Goal: Task Accomplishment & Management: Manage account settings

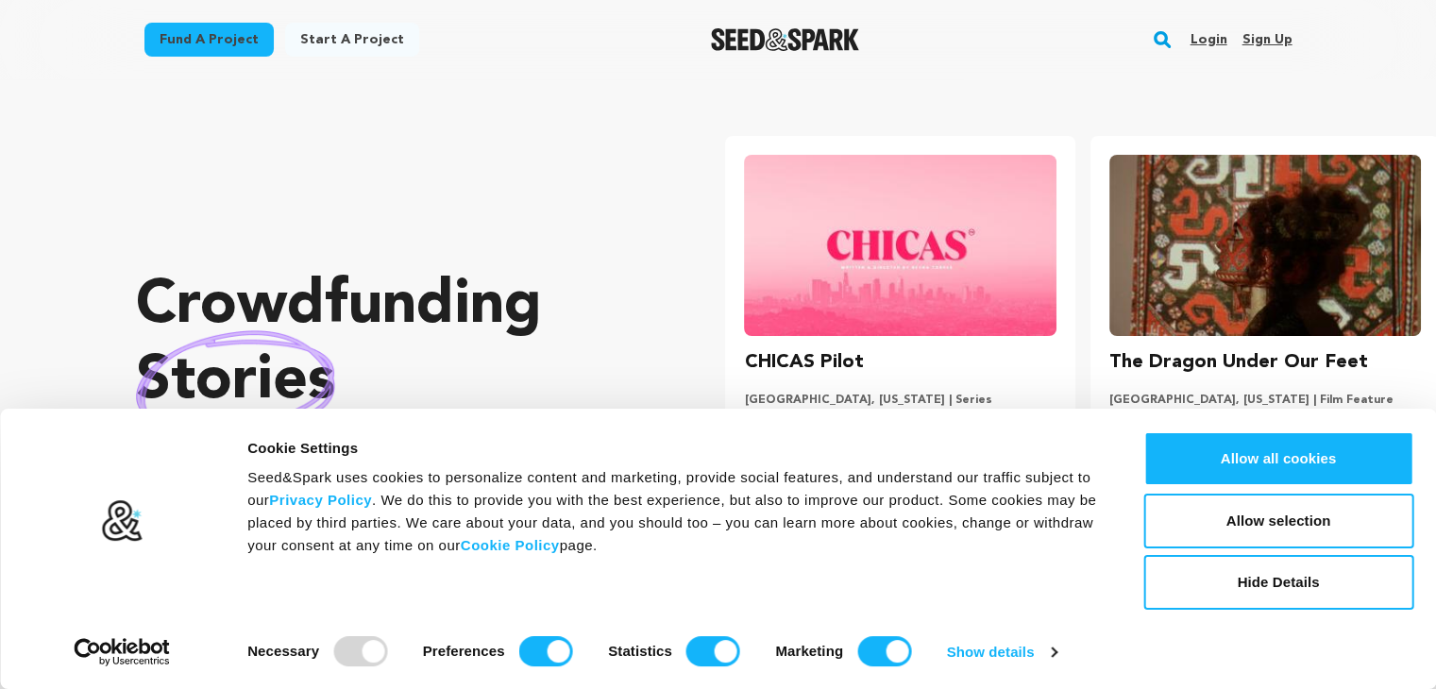
click at [1261, 41] on link "Sign up" at bounding box center [1267, 40] width 50 height 30
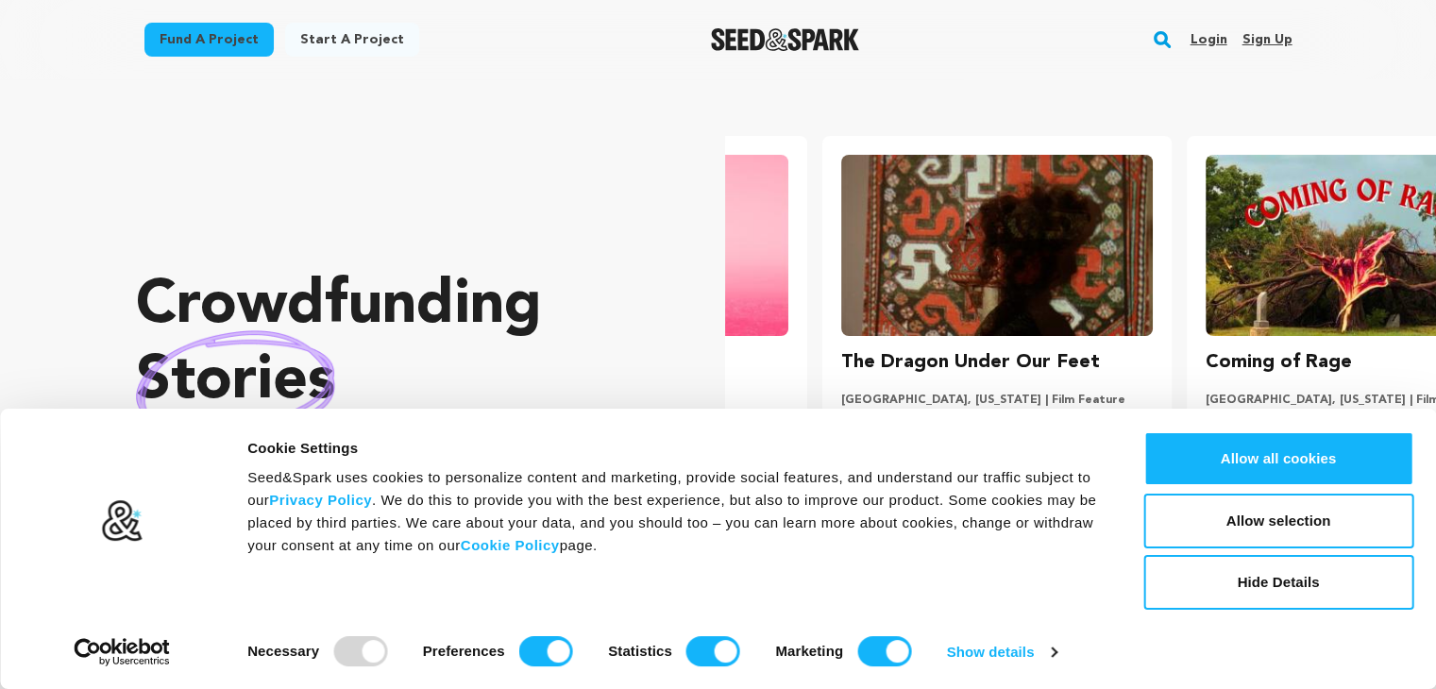
scroll to position [0, 376]
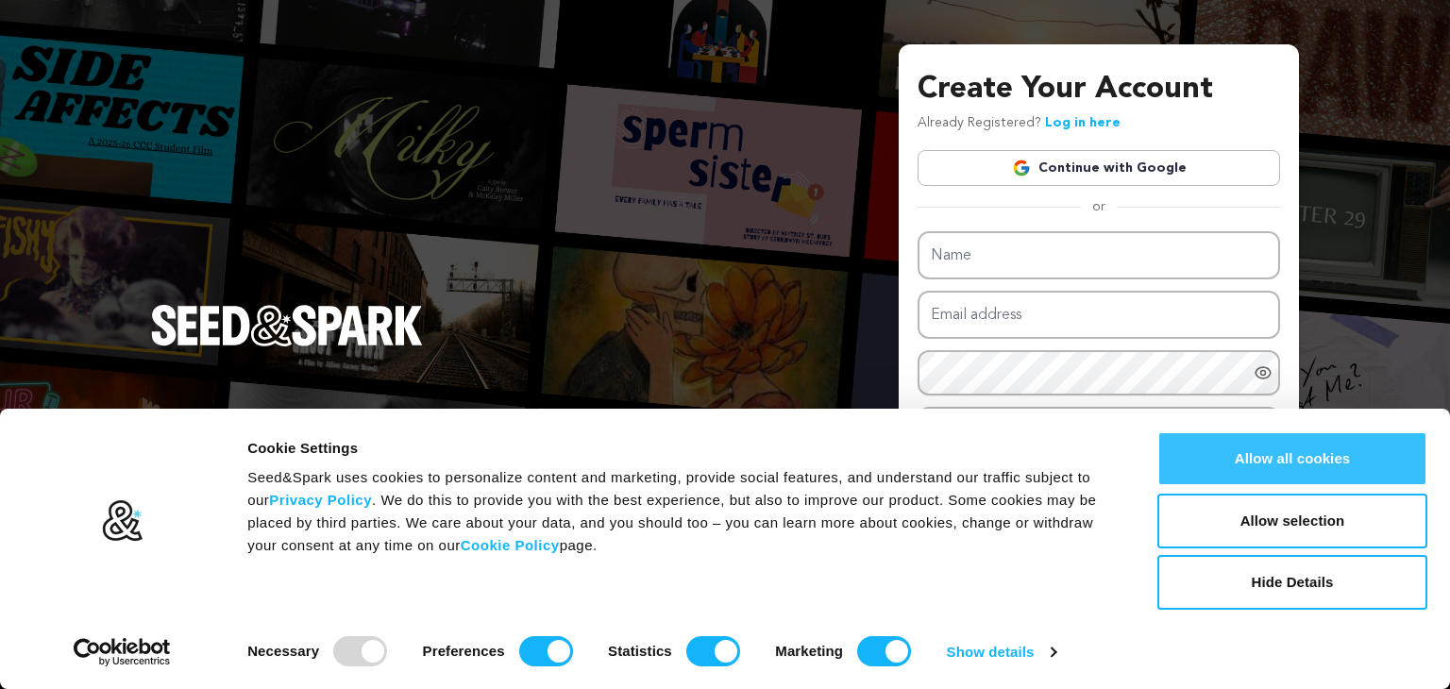
click at [1269, 450] on button "Allow all cookies" at bounding box center [1293, 459] width 270 height 55
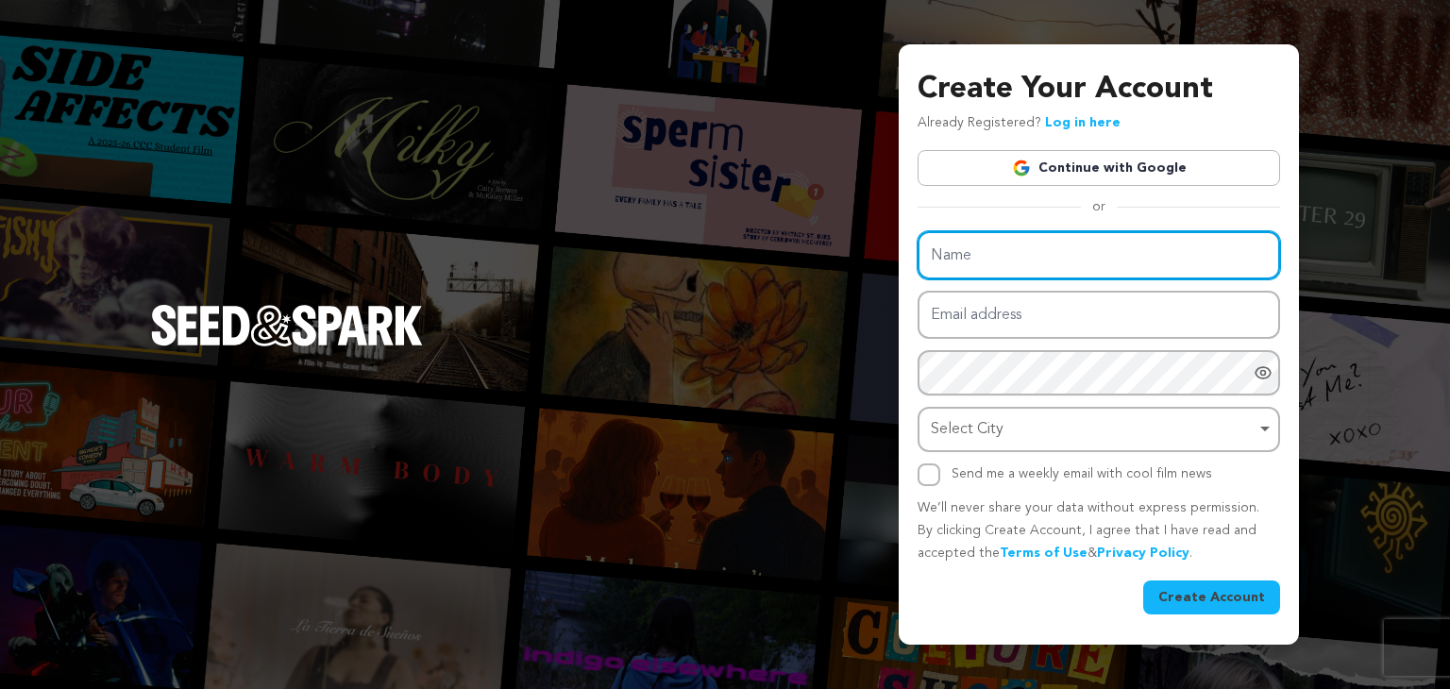
click at [984, 267] on input "Name" at bounding box center [1099, 255] width 363 height 48
type input "Britway Executive Cars"
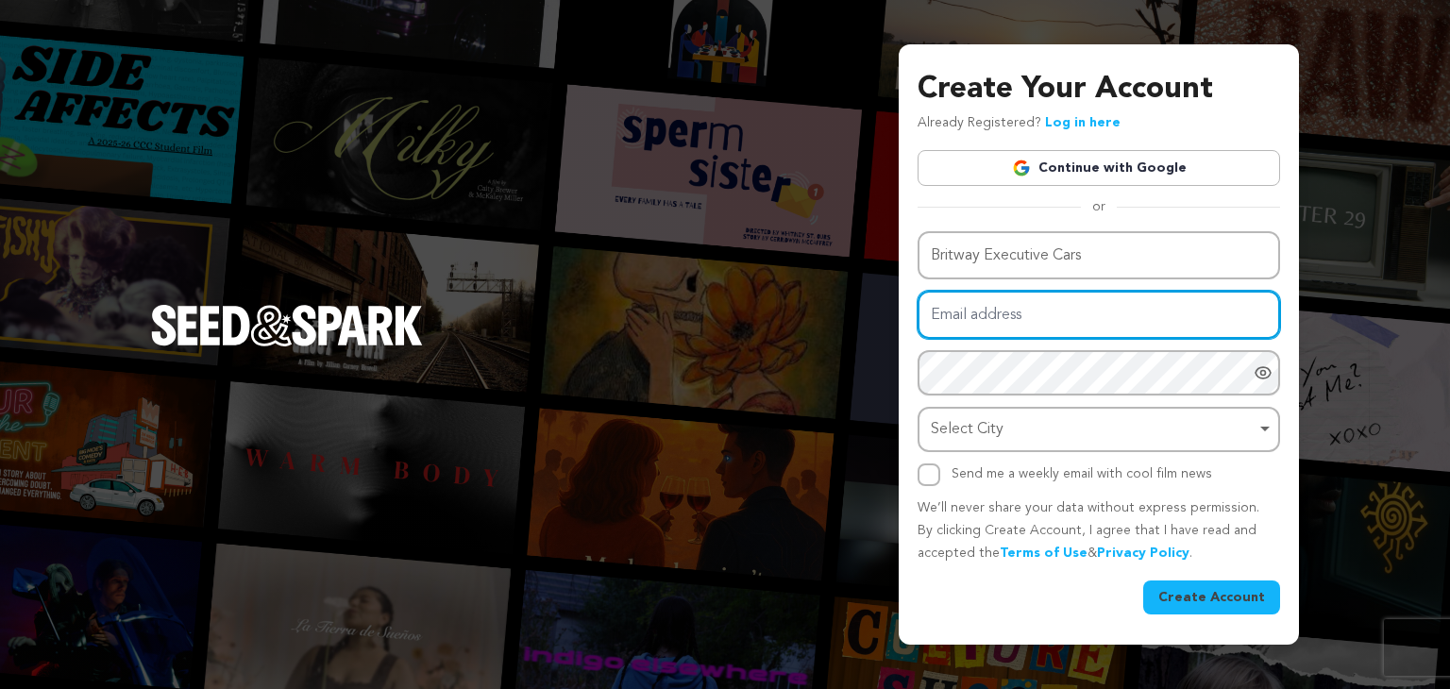
click at [1057, 305] on input "Email address" at bounding box center [1099, 315] width 363 height 48
type input "britwayexecutivecars@hotmail.com"
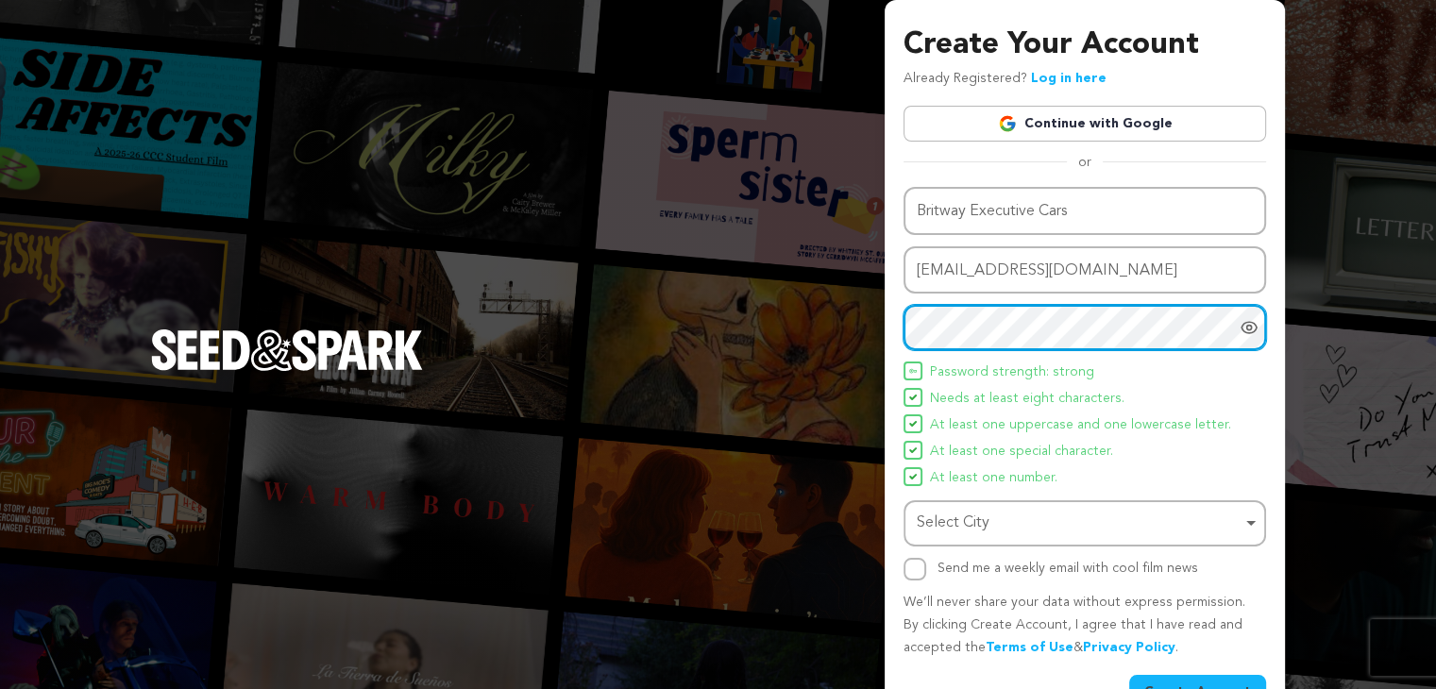
click at [1002, 524] on div "Select City Remove item" at bounding box center [1079, 523] width 325 height 27
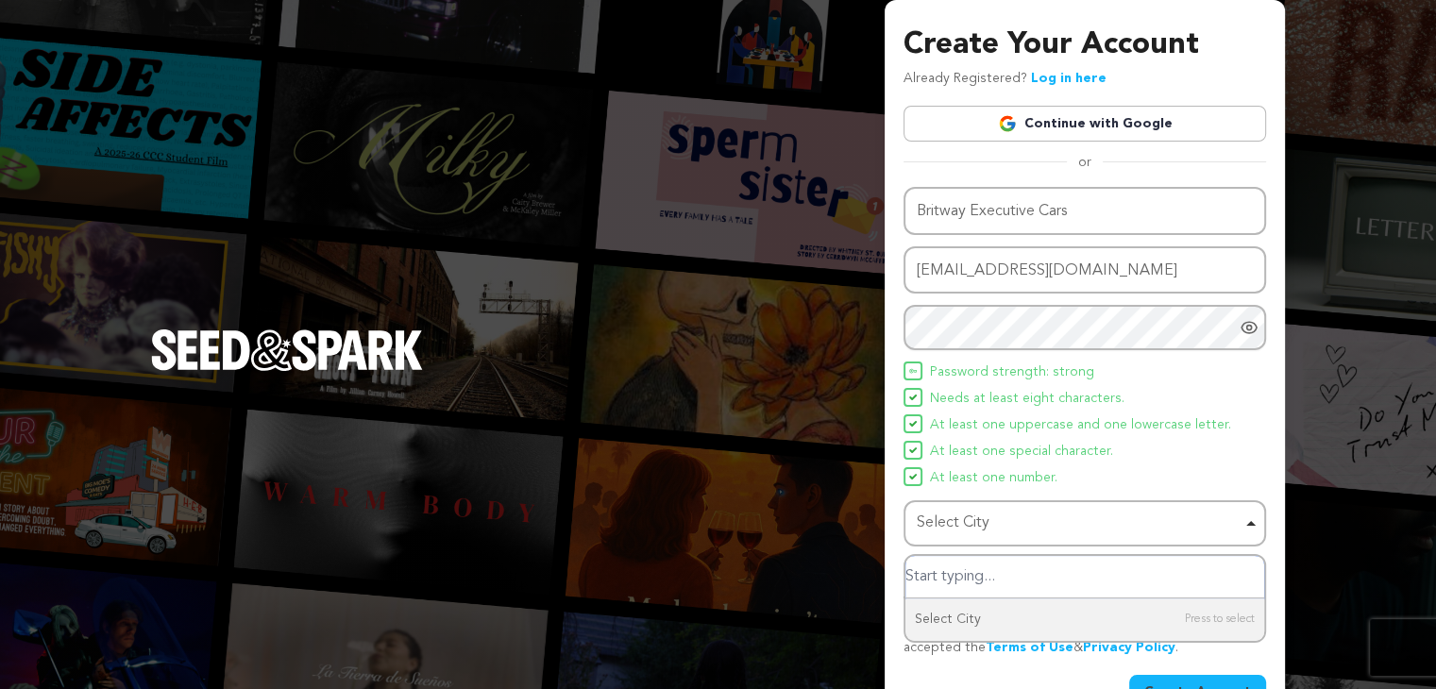
type input "u"
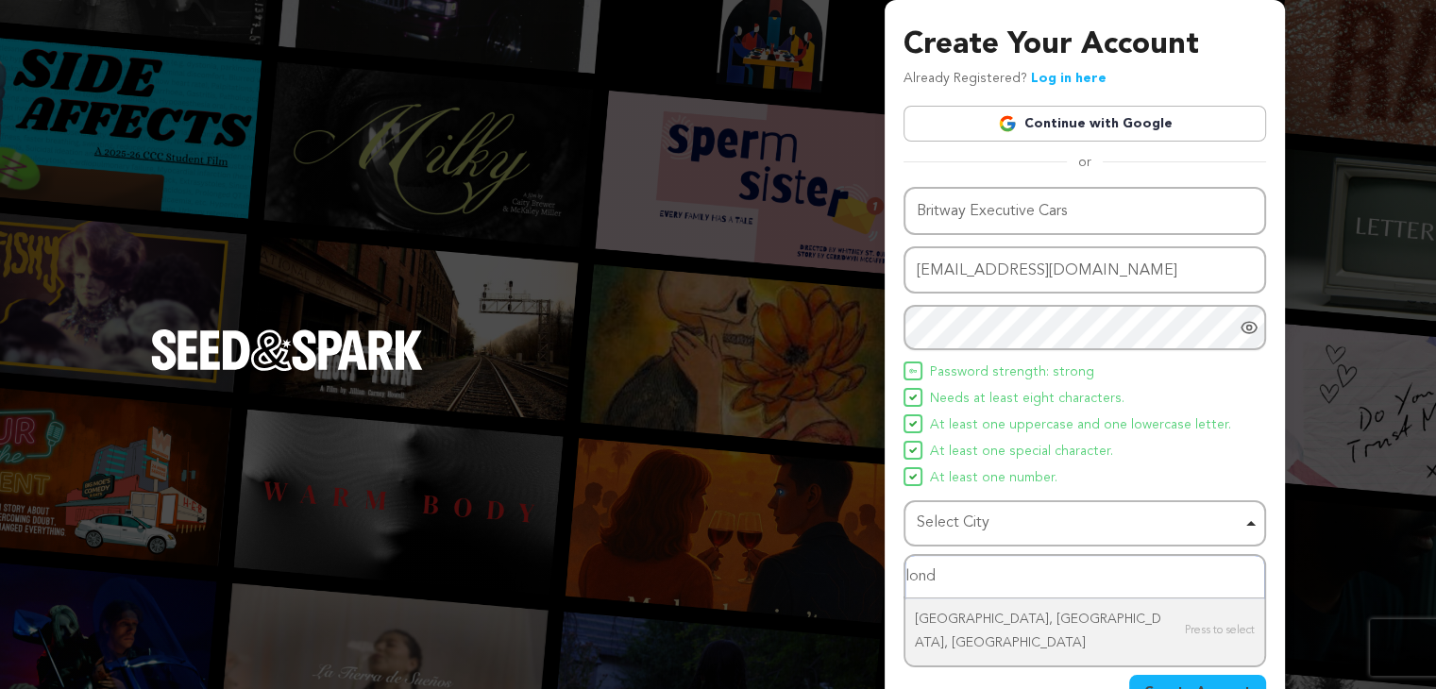
type input "londo"
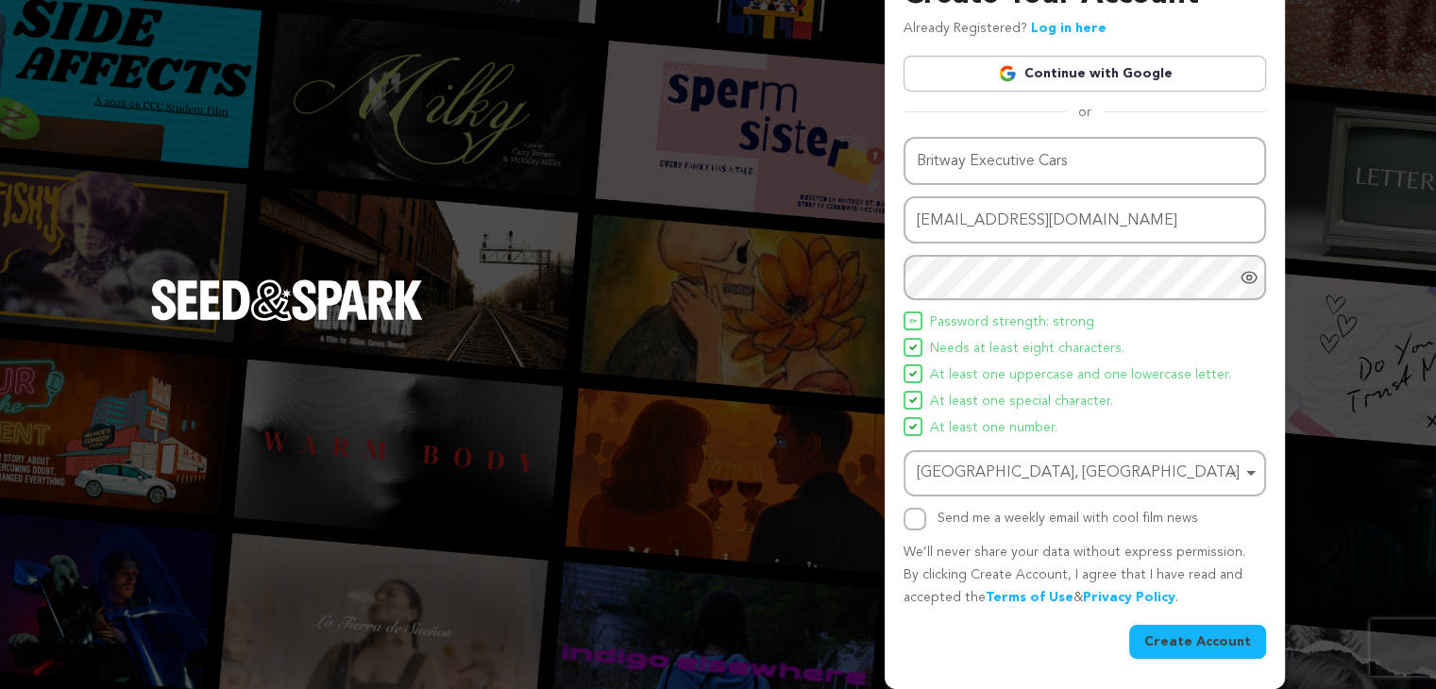
scroll to position [49, 0]
click at [919, 530] on input "Send me a weekly email with cool film news" at bounding box center [915, 520] width 23 height 23
checkbox input "true"
click at [1178, 632] on button "Create Account" at bounding box center [1197, 643] width 137 height 34
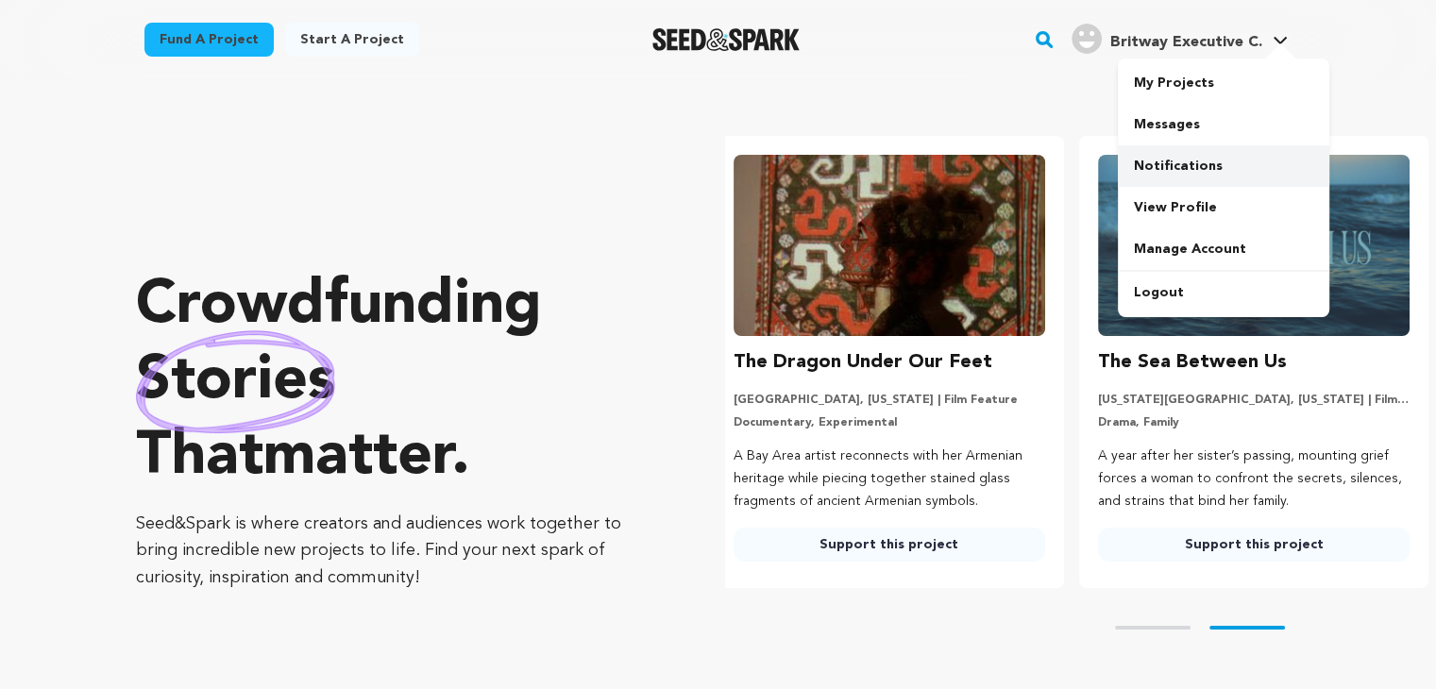
scroll to position [0, 379]
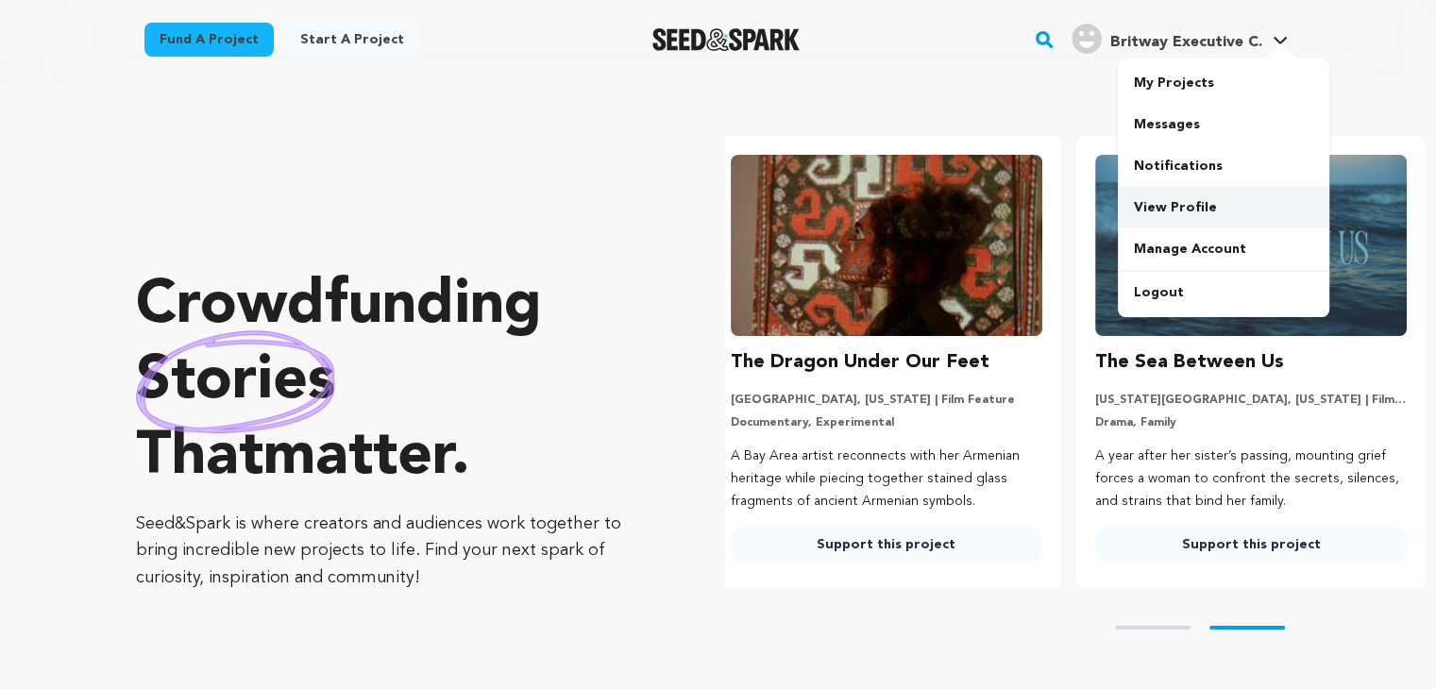
click at [1195, 195] on link "View Profile" at bounding box center [1224, 208] width 212 height 42
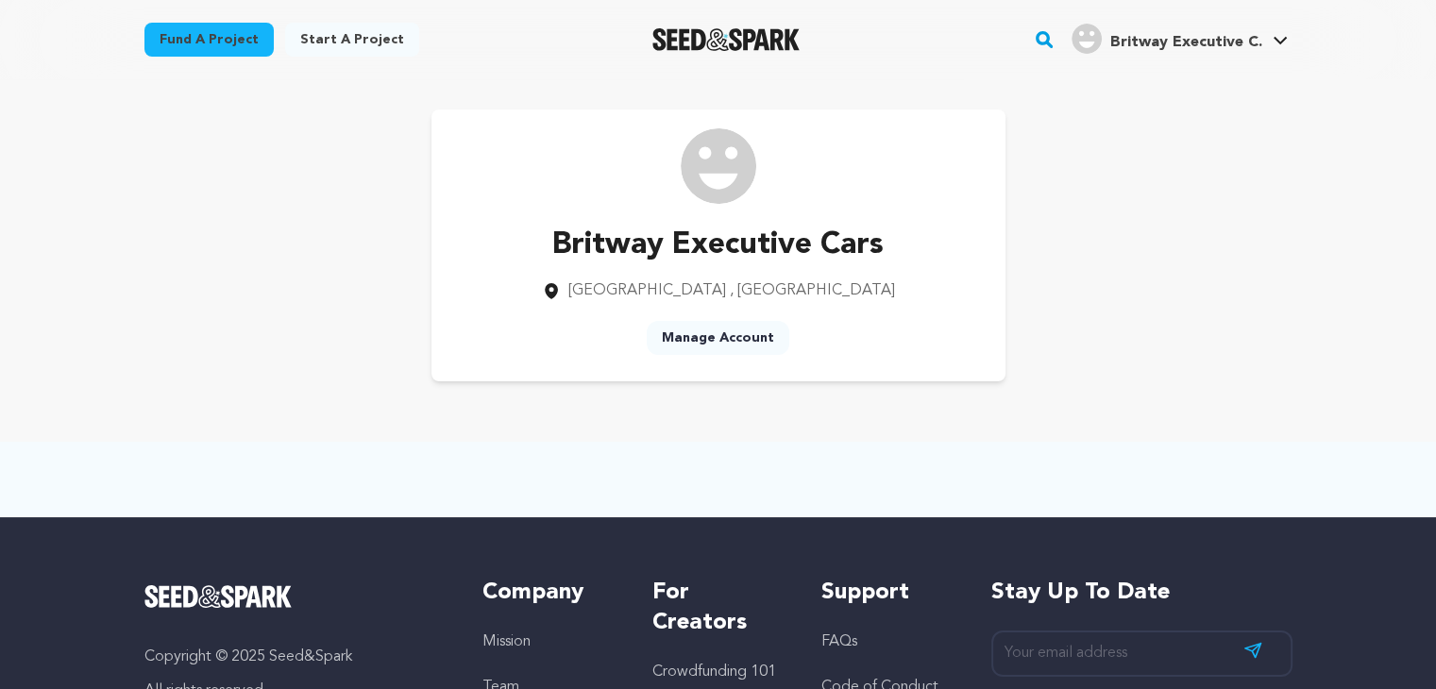
click at [737, 333] on link "Manage Account" at bounding box center [718, 338] width 143 height 34
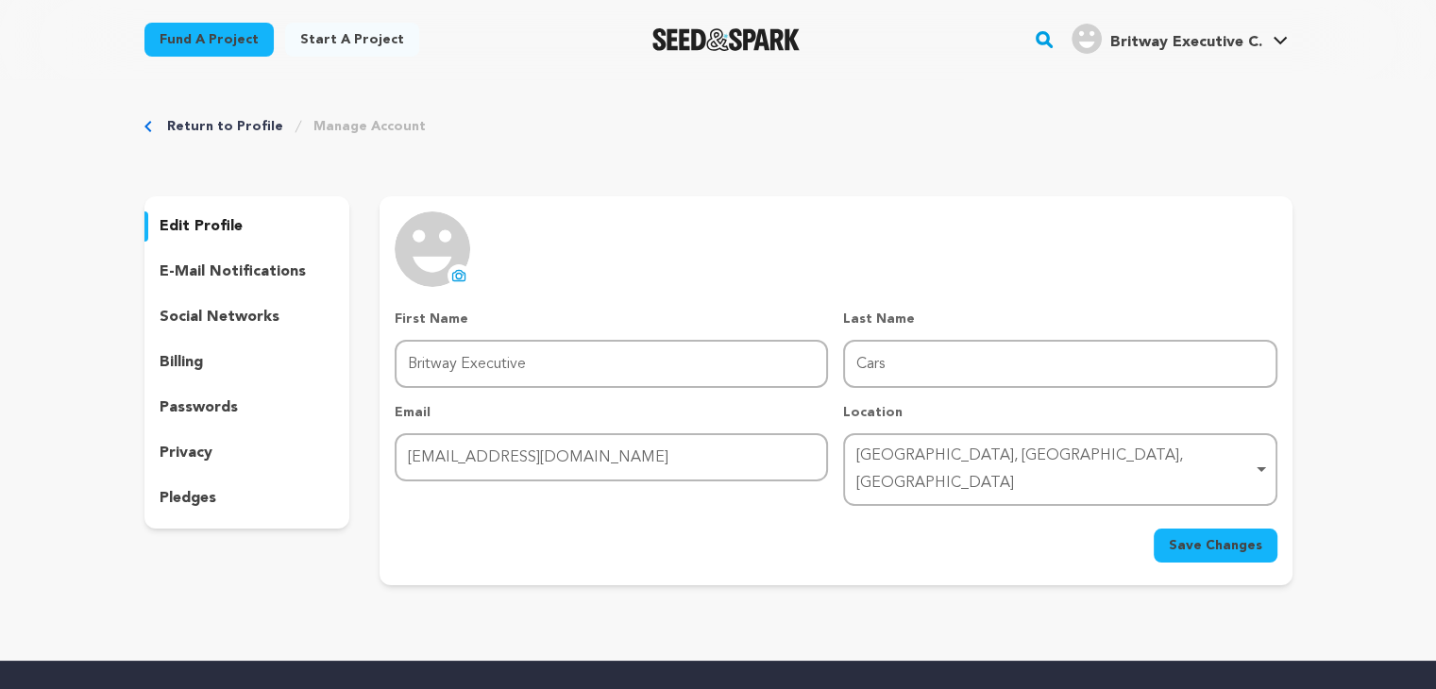
click at [463, 276] on icon at bounding box center [458, 275] width 15 height 15
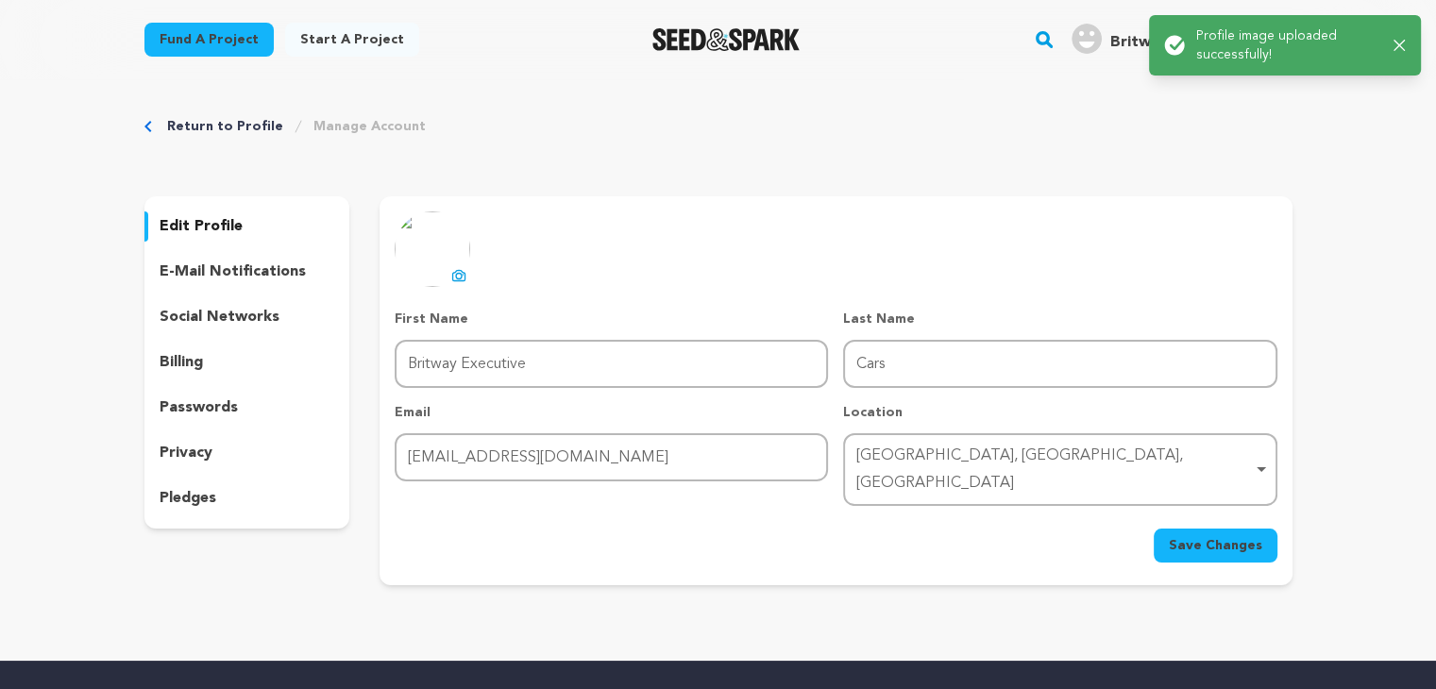
click at [1187, 536] on span "Save Changes" at bounding box center [1215, 545] width 93 height 19
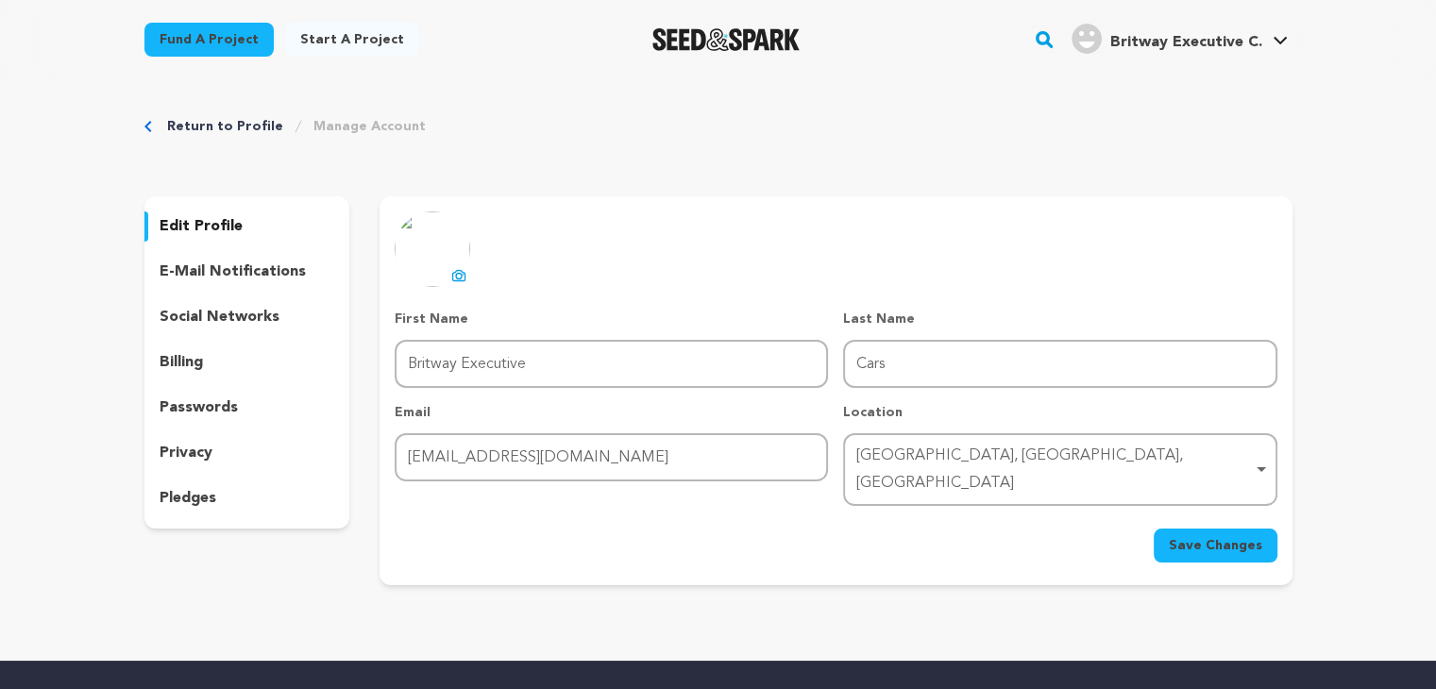
click at [1102, 46] on div "Britway Executive C.'s Profile" at bounding box center [1087, 39] width 30 height 30
